Goal: Check status: Check status

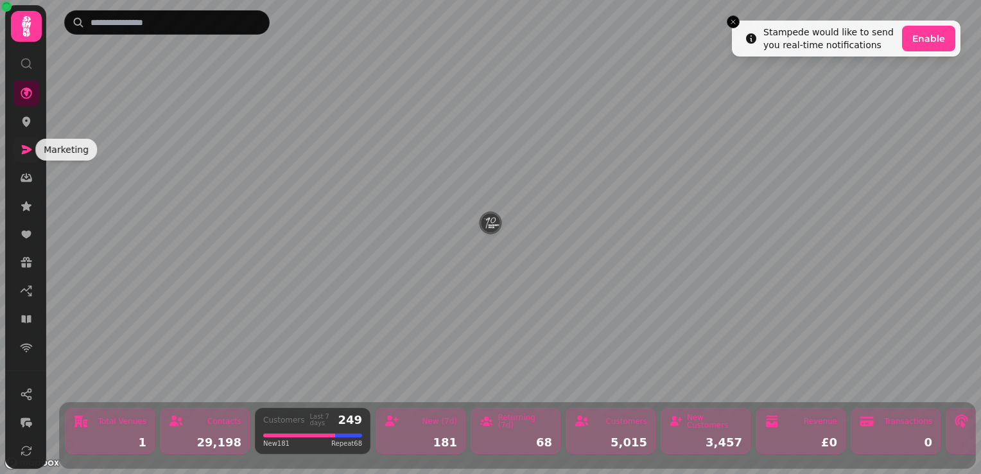
click at [30, 148] on icon at bounding box center [27, 149] width 10 height 9
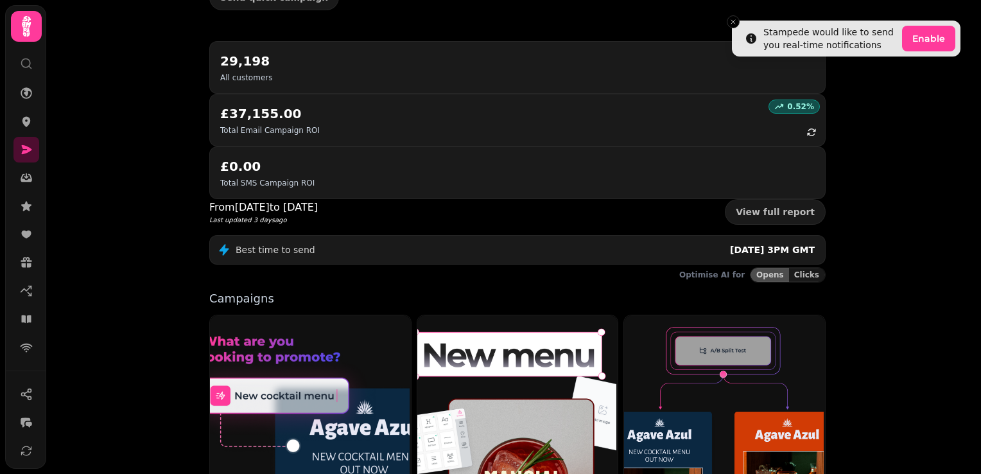
scroll to position [193, 0]
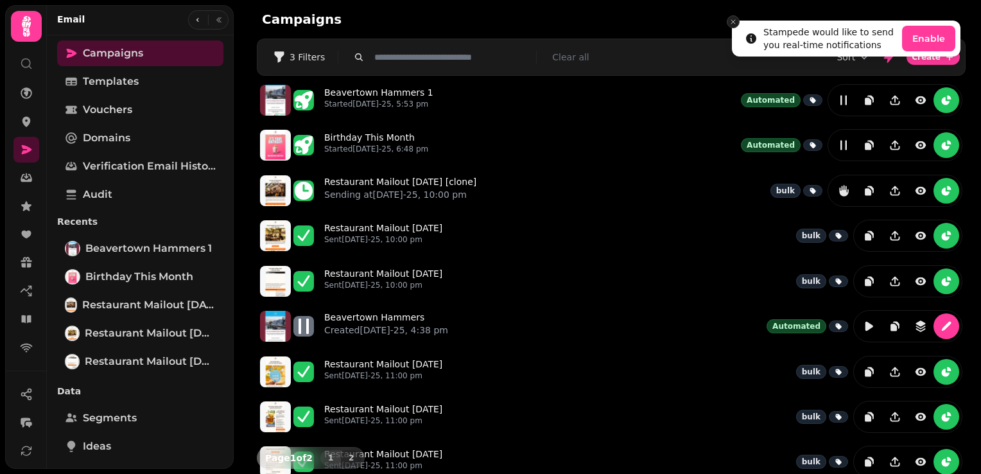
click at [736, 19] on icon "Close toast" at bounding box center [733, 22] width 8 height 8
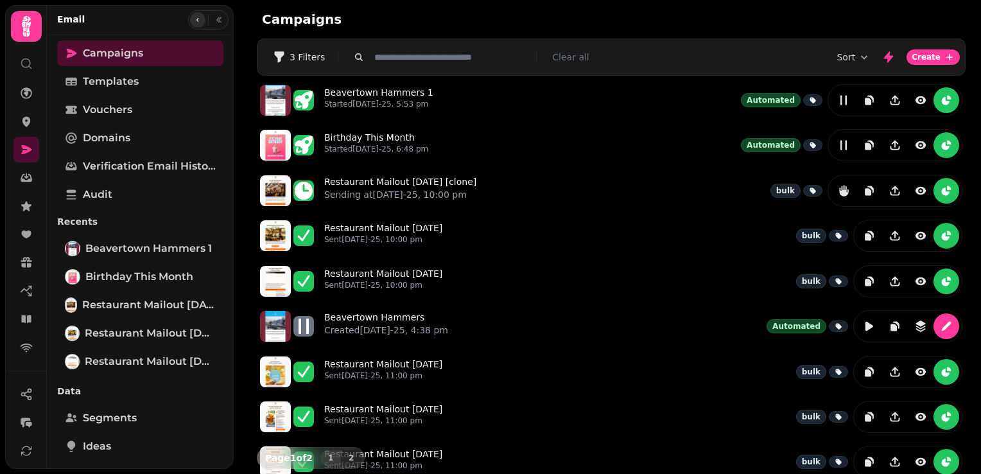
click at [194, 17] on icon "button" at bounding box center [198, 20] width 8 height 8
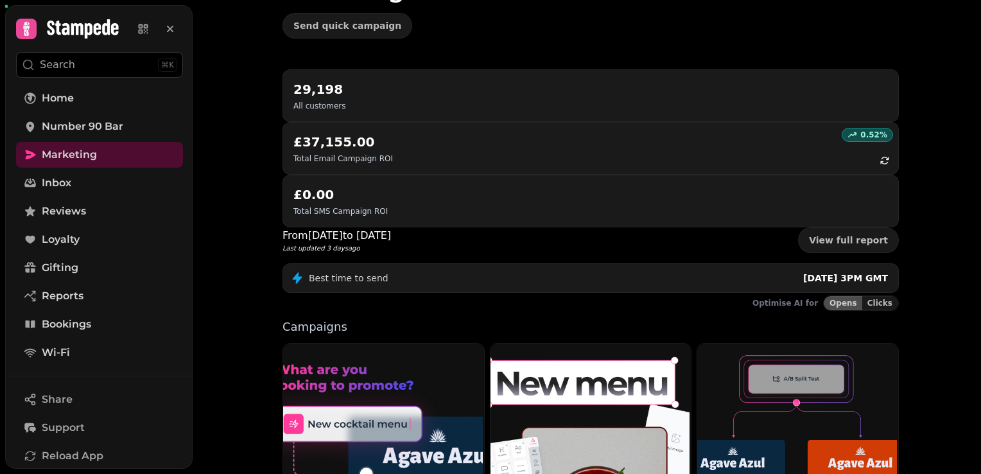
scroll to position [325, 0]
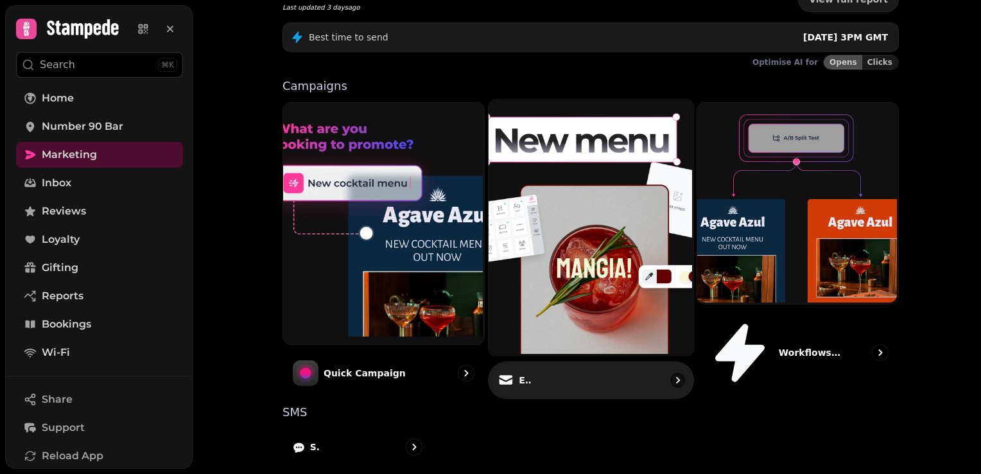
click at [623, 361] on div "Email" at bounding box center [591, 380] width 206 height 38
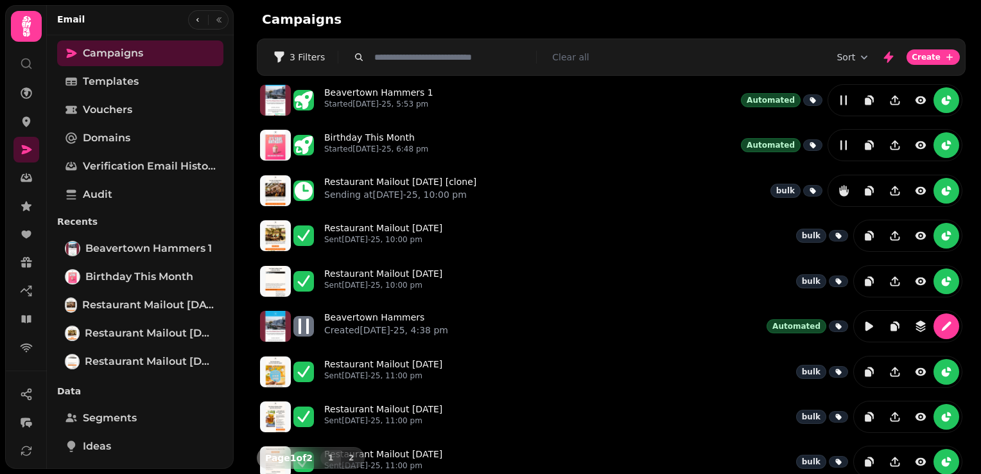
scroll to position [64, 0]
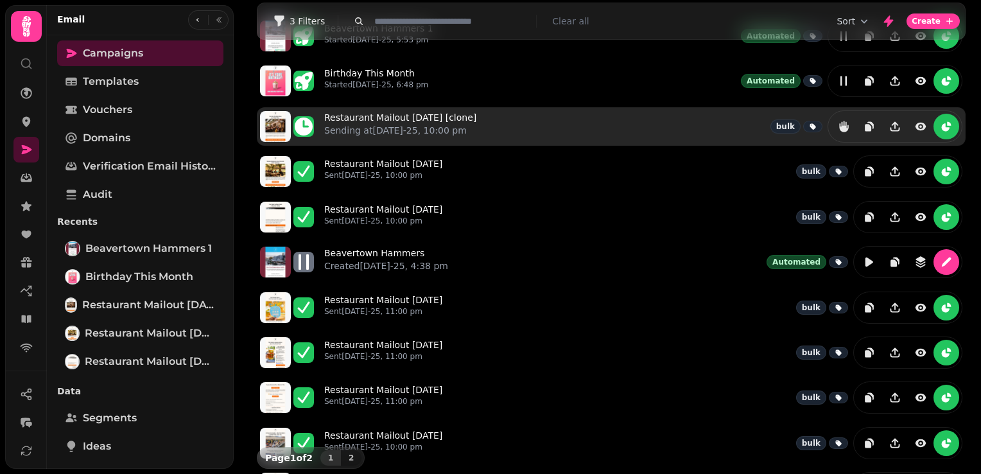
click at [476, 129] on div "Restaurant Mailout [DATE] [clone] Sending at [DATE]-25, 10:00 pm bulk" at bounding box center [643, 126] width 638 height 32
click at [411, 121] on link "Restaurant Mailout [DATE] [clone] Sending at [DATE]-25, 10:00 pm" at bounding box center [400, 126] width 152 height 31
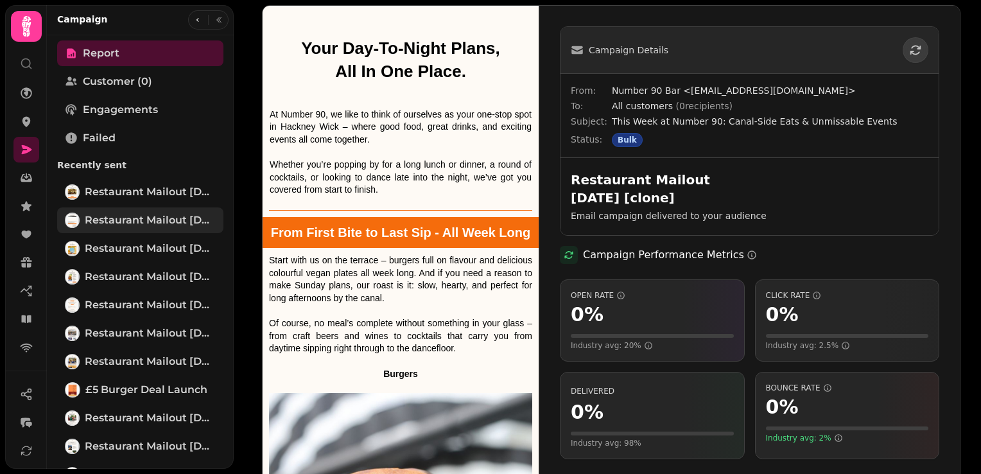
click at [131, 223] on span "Restaurant Mailout [DATE]" at bounding box center [150, 219] width 131 height 15
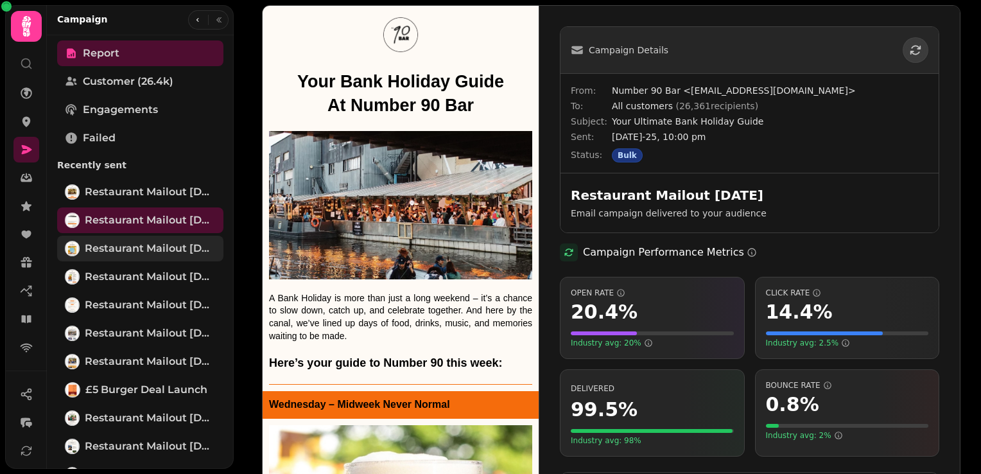
click at [129, 250] on span "Restaurant Mailout [DATE]" at bounding box center [150, 248] width 131 height 15
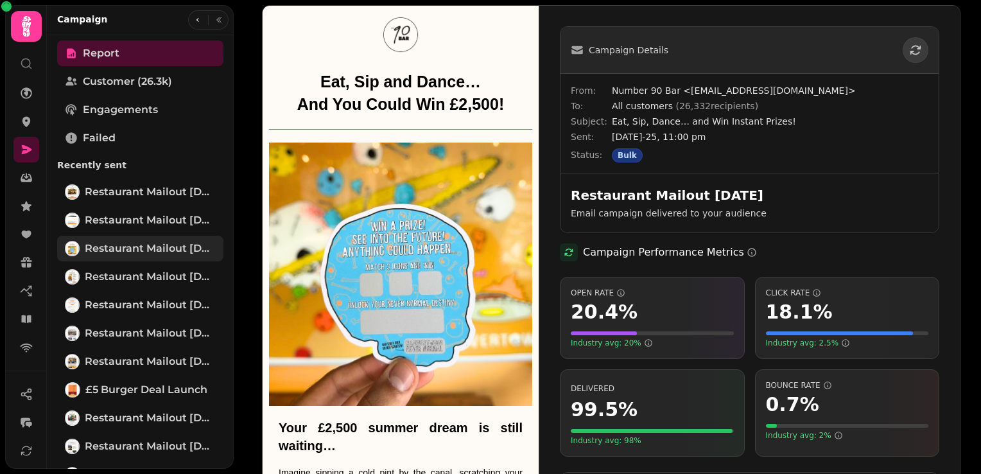
click at [149, 246] on span "Restaurant Mailout [DATE]" at bounding box center [150, 248] width 131 height 15
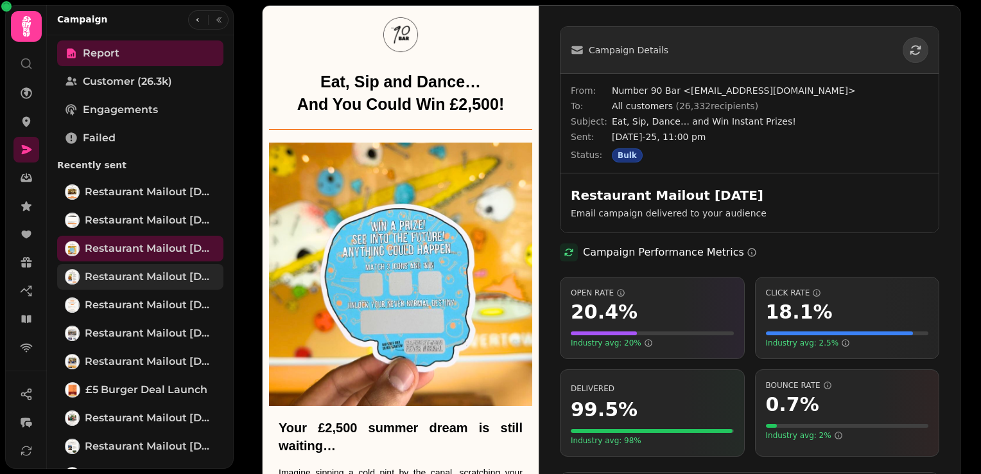
click at [121, 274] on span "Restaurant Mailout [DATE]" at bounding box center [150, 276] width 131 height 15
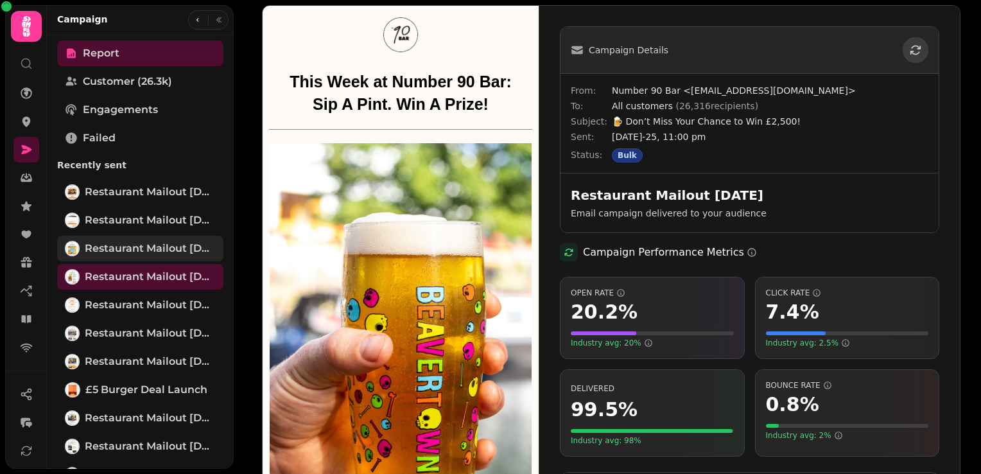
click at [138, 243] on span "Restaurant Mailout [DATE]" at bounding box center [150, 248] width 131 height 15
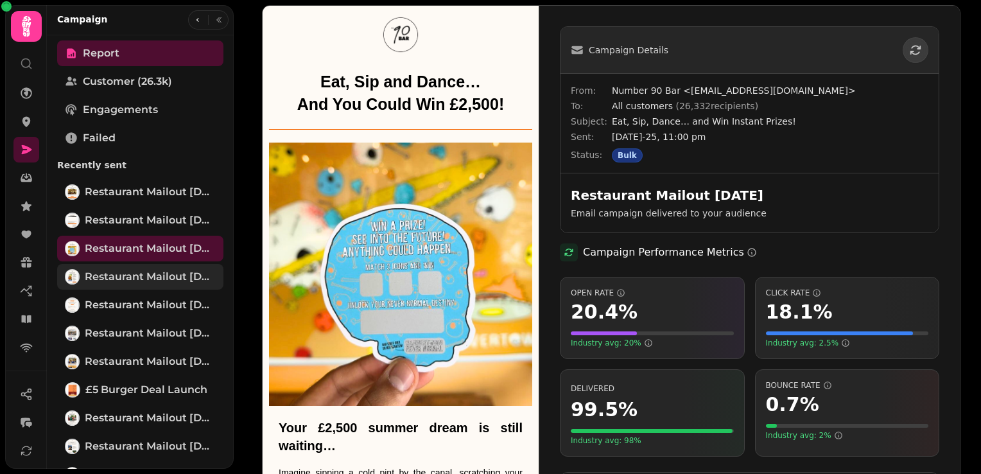
click at [158, 276] on span "Restaurant Mailout [DATE]" at bounding box center [150, 276] width 131 height 15
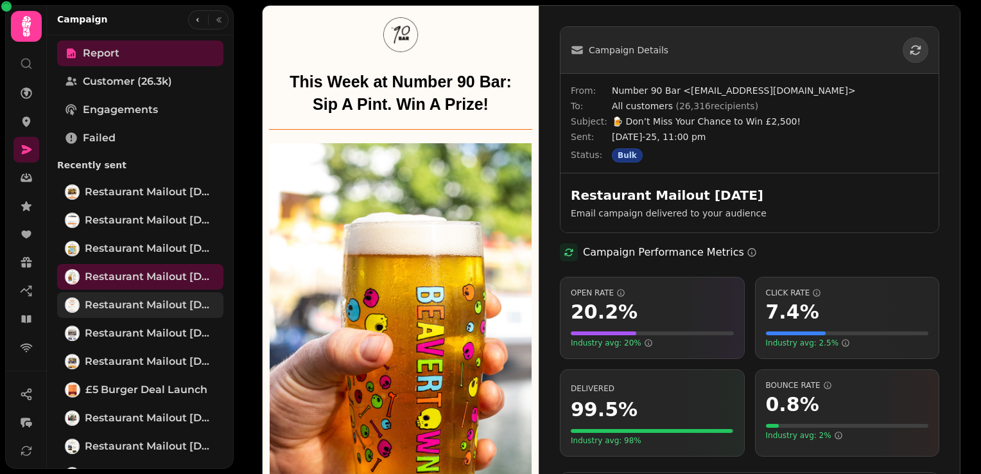
click at [127, 304] on span "Restaurant Mailout [DATE]" at bounding box center [150, 304] width 131 height 15
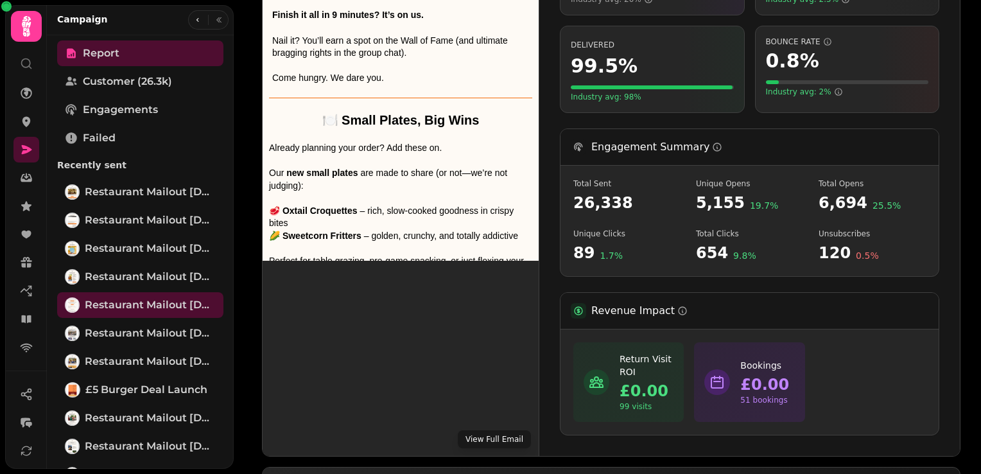
scroll to position [385, 0]
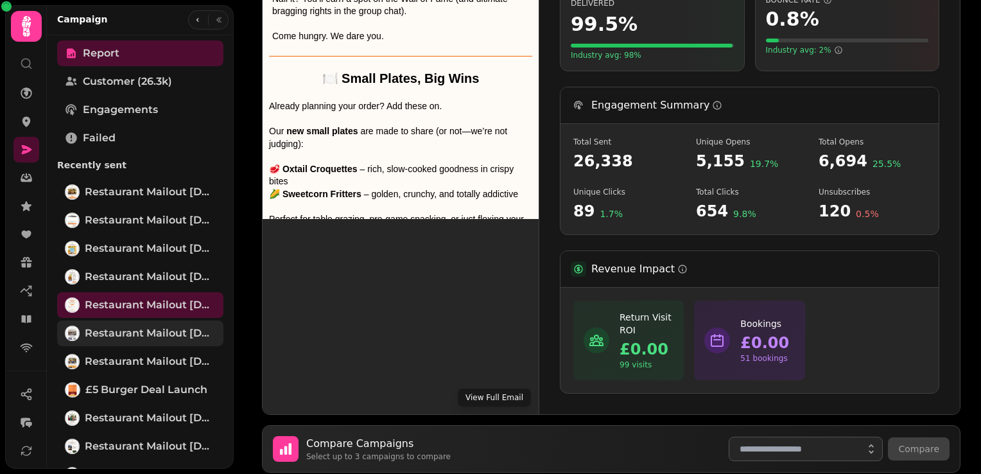
click at [144, 336] on span "Restaurant Mailout [DATE]" at bounding box center [150, 332] width 131 height 15
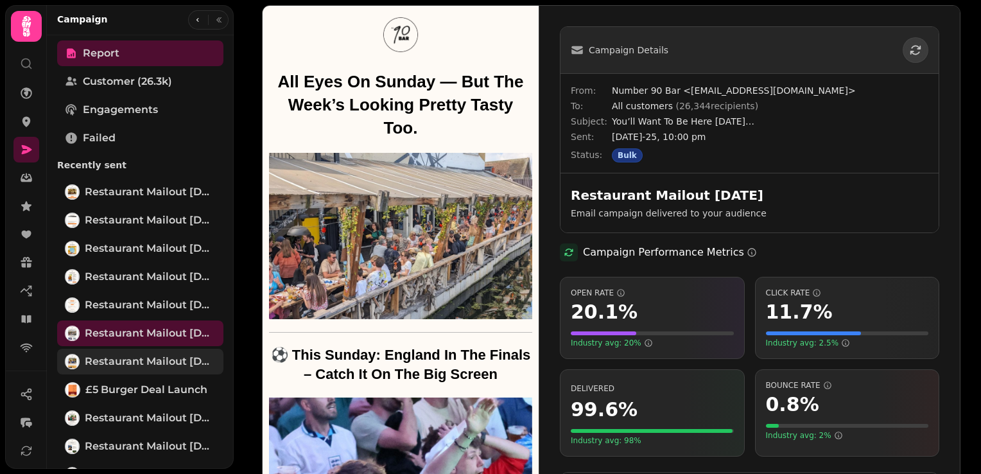
click at [148, 359] on span "Restaurant Mailout [DATE]" at bounding box center [150, 361] width 131 height 15
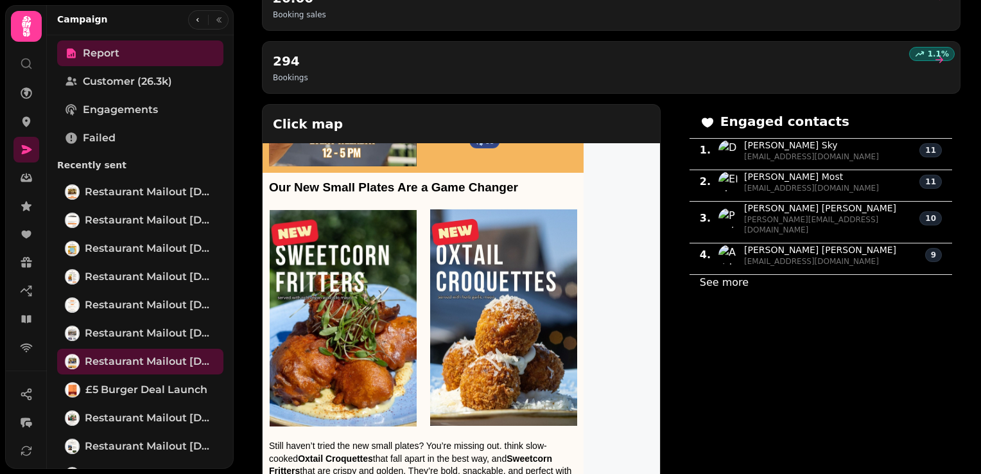
scroll to position [578, 0]
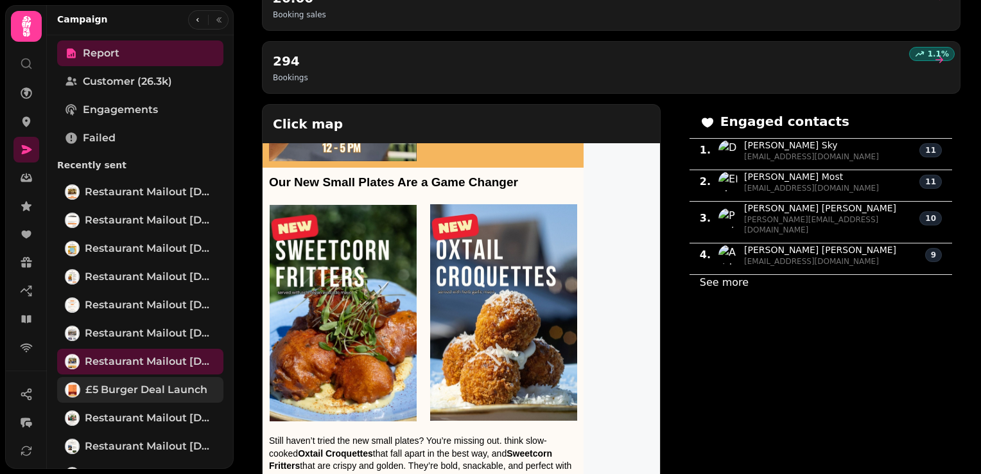
click at [154, 391] on span "£5 Burger Deal Launch" at bounding box center [146, 389] width 122 height 15
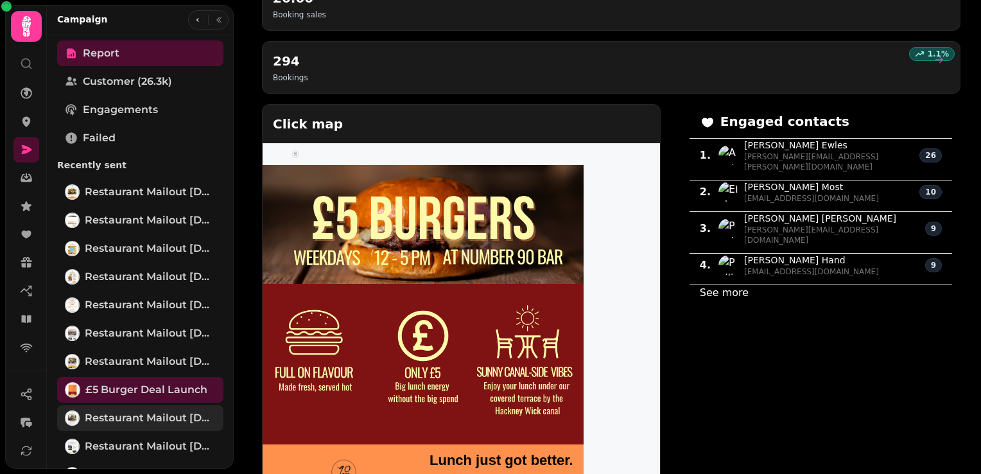
click at [114, 417] on span "Restaurant Mailout [DATE]" at bounding box center [150, 417] width 131 height 15
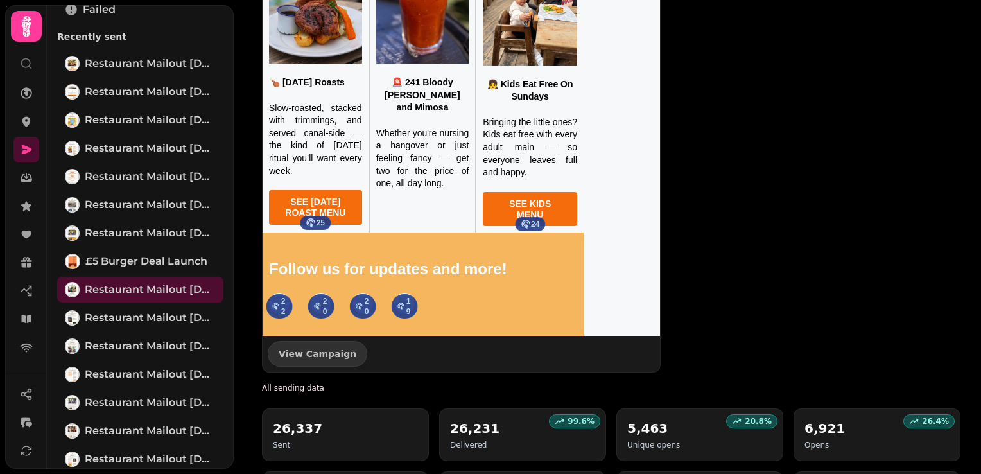
scroll to position [1526, 0]
